Goal: Task Accomplishment & Management: Manage account settings

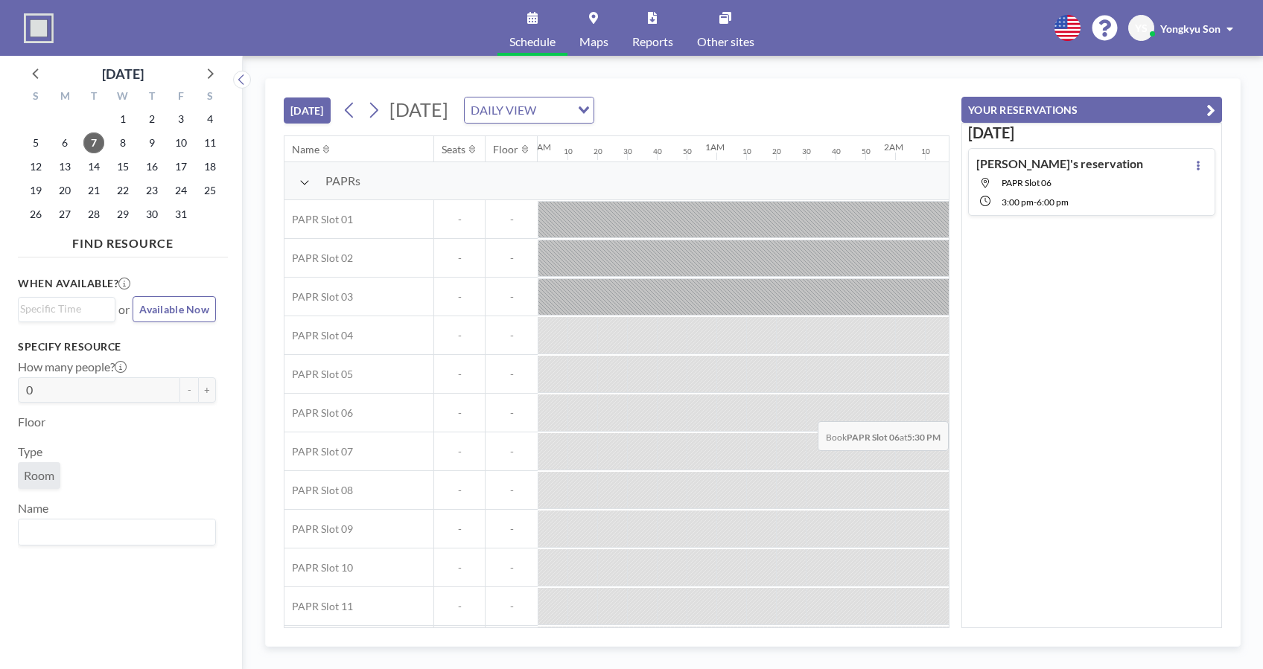
scroll to position [0, 2800]
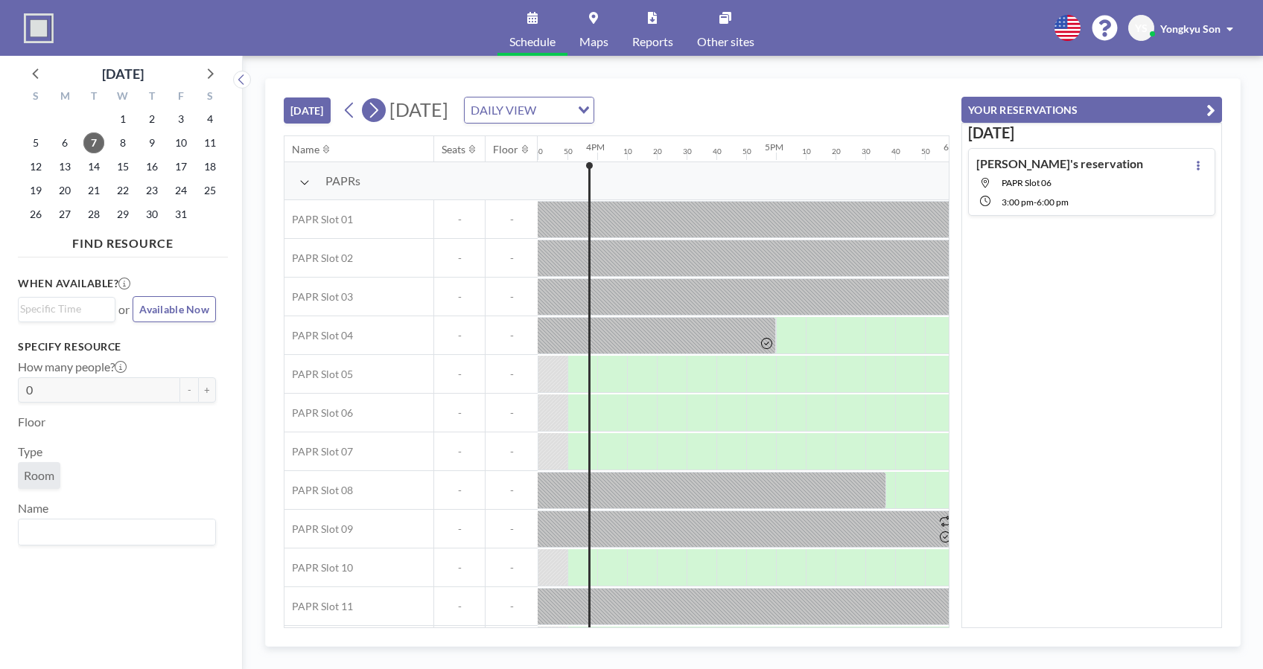
click at [370, 113] on icon at bounding box center [373, 110] width 14 height 22
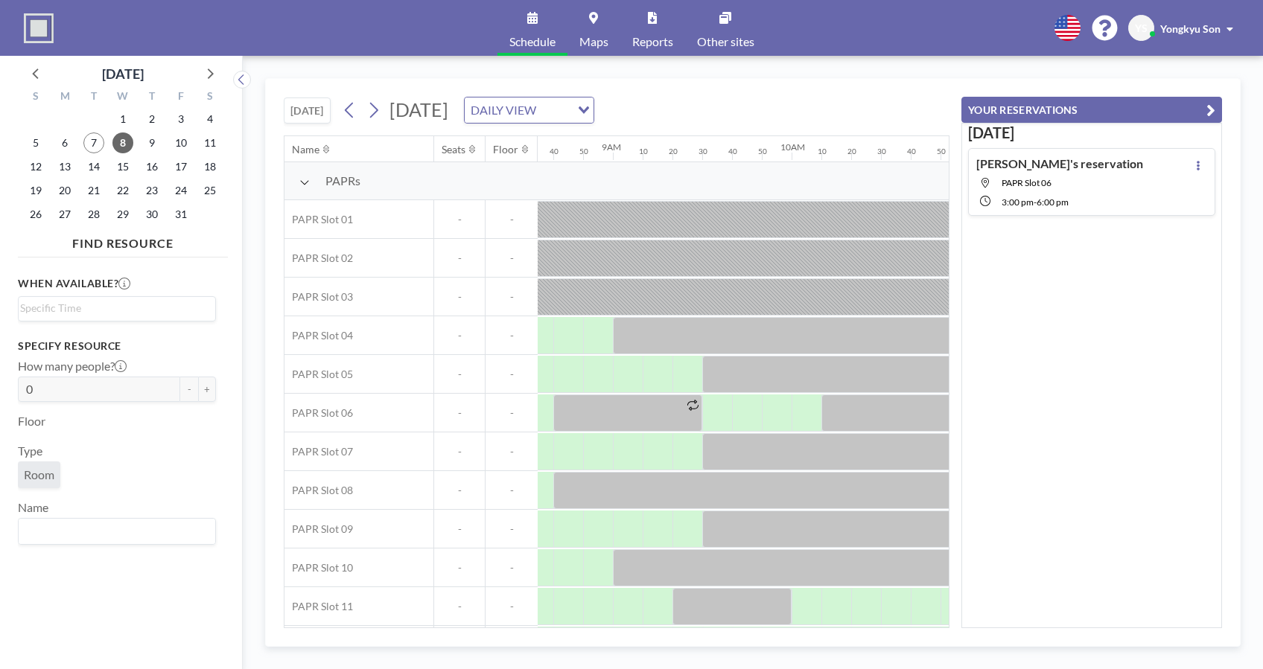
scroll to position [0, 1549]
click at [1082, 190] on div "[PERSON_NAME]'s reservation [GEOGRAPHIC_DATA] 06 3:00 PM - 6:00 PM" at bounding box center [1059, 181] width 167 height 51
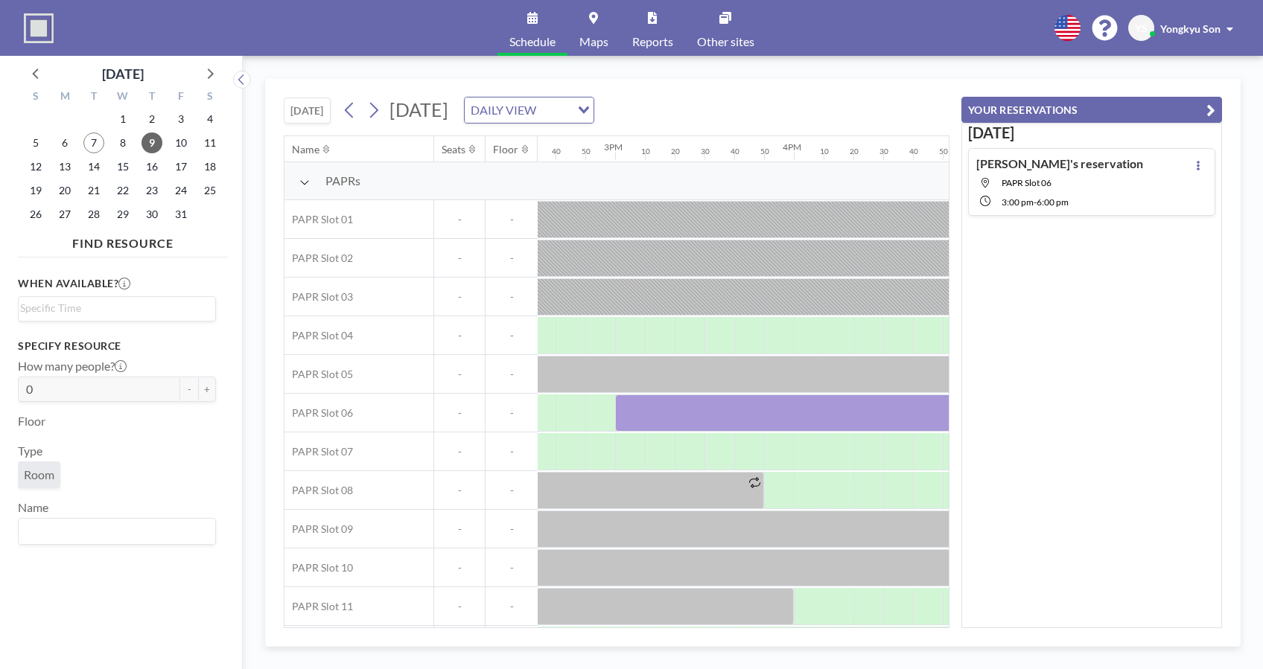
scroll to position [0, 2651]
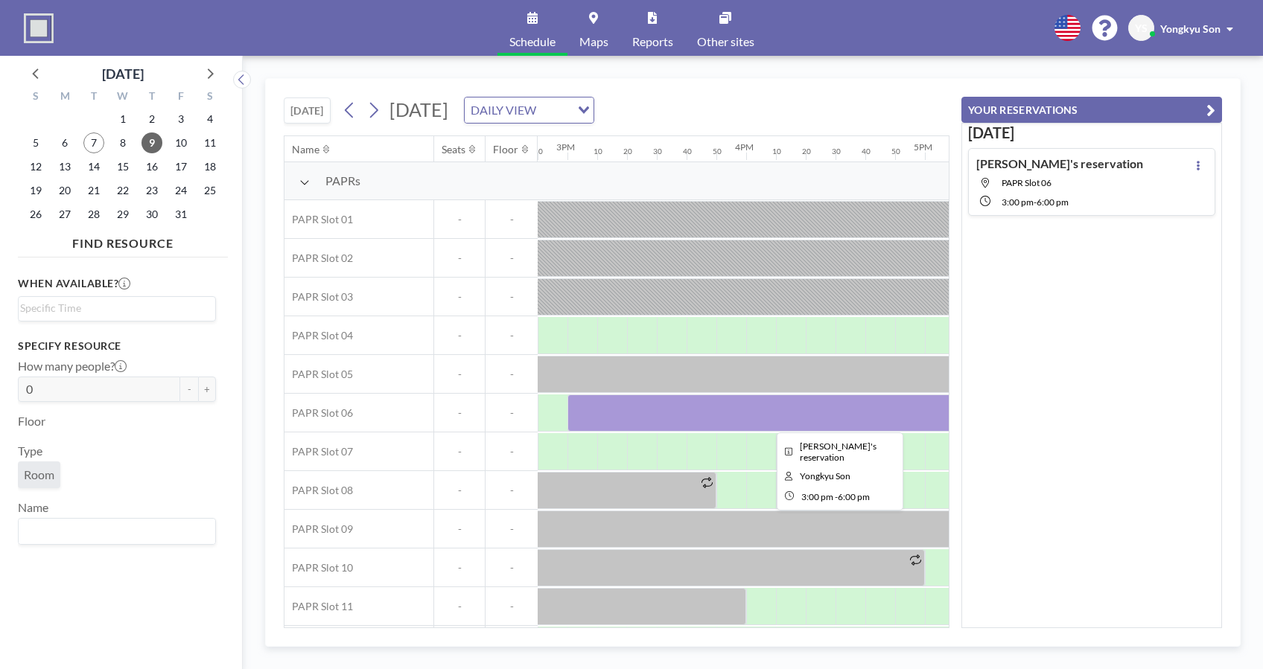
click at [779, 416] on div at bounding box center [835, 413] width 536 height 37
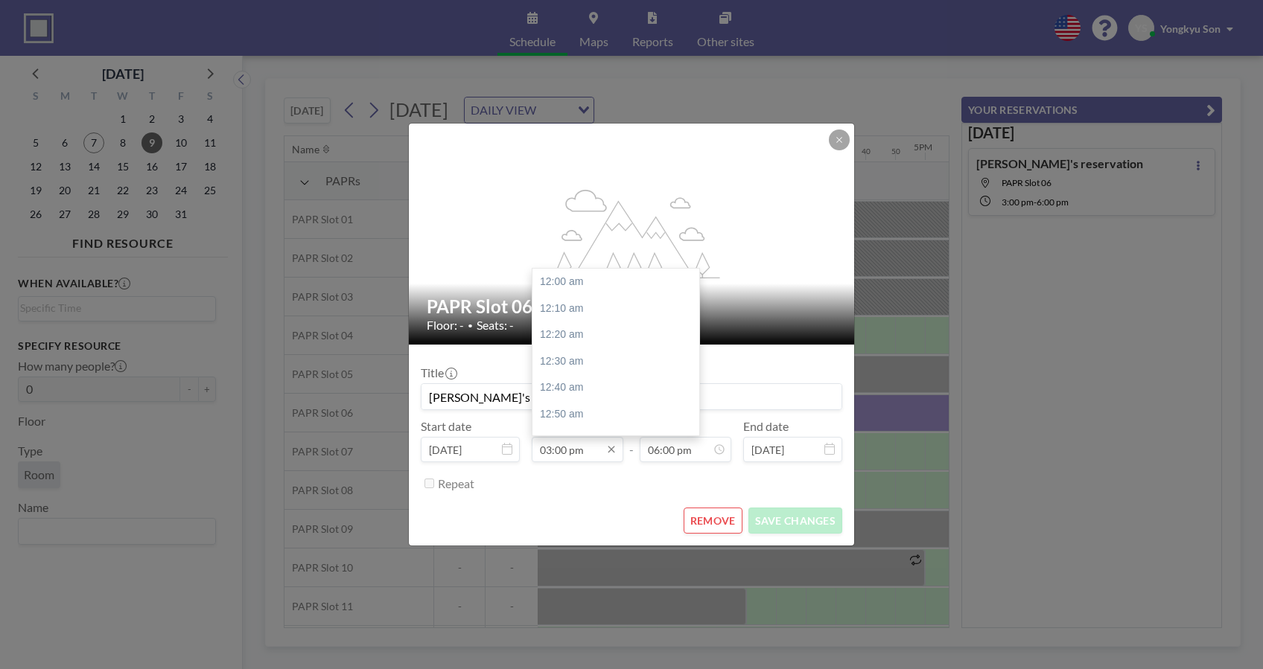
scroll to position [2386, 0]
click at [577, 453] on input "03:00 pm" at bounding box center [578, 449] width 92 height 25
click at [578, 319] on div "02:00 pm" at bounding box center [620, 321] width 176 height 27
type input "02:00 pm"
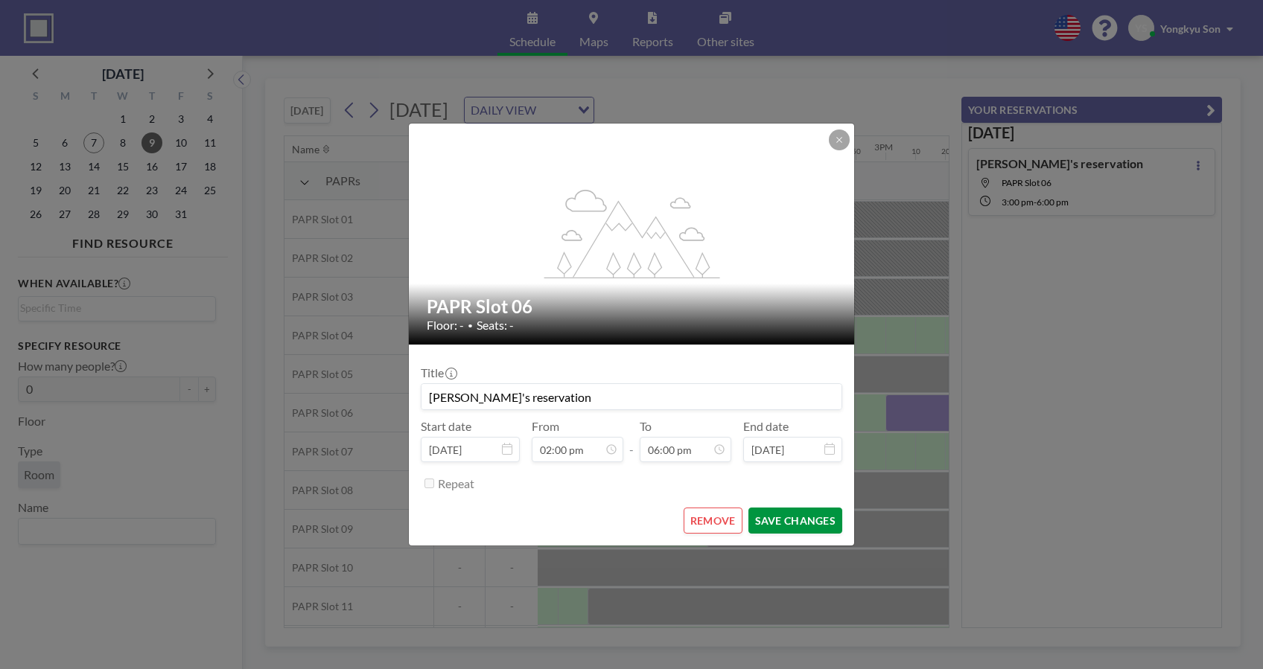
scroll to position [0, 2472]
click at [791, 518] on button "SAVE CHANGES" at bounding box center [795, 521] width 94 height 26
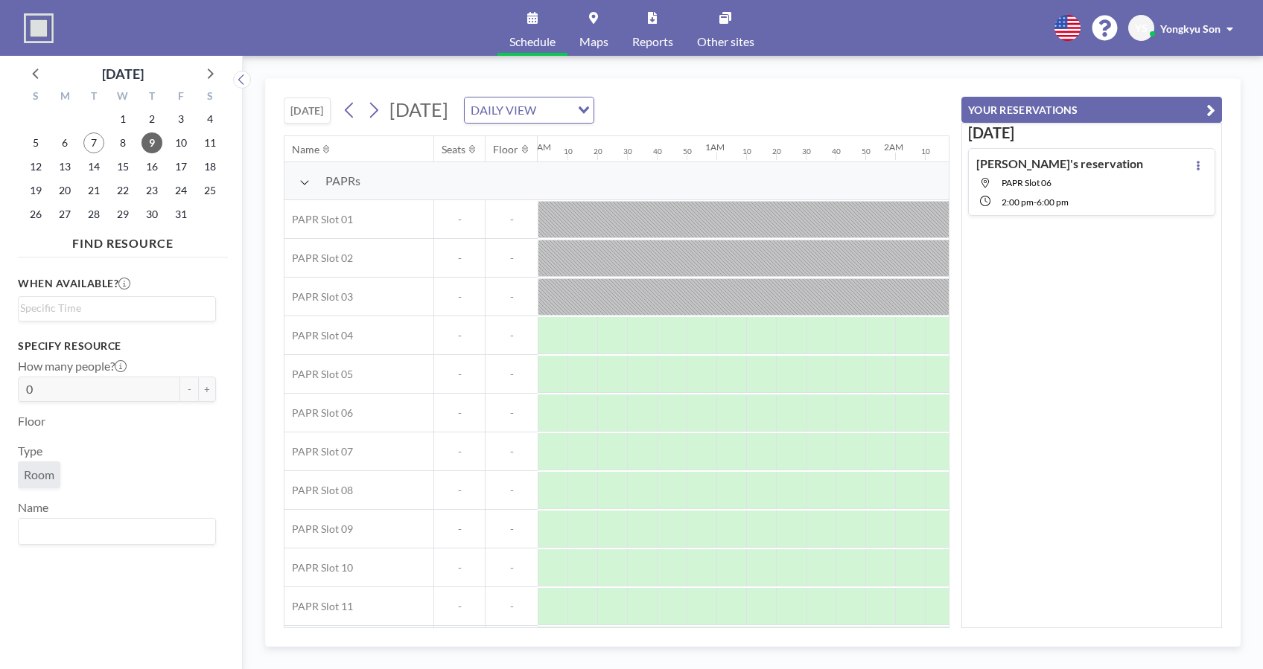
scroll to position [0, 2651]
